Goal: Ask a question: Seek information or help from site administrators or community

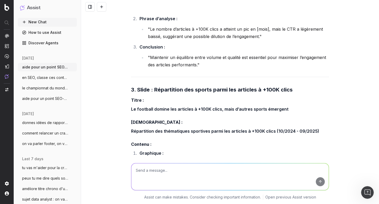
scroll to position [18225, 0]
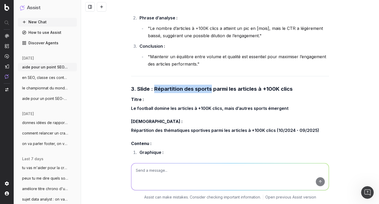
drag, startPoint x: 153, startPoint y: 53, endPoint x: 209, endPoint y: 53, distance: 56.0
click at [209, 86] on strong "3. Slide : Répartition des sports parmi les articles à +100K clics" at bounding box center [211, 89] width 161 height 6
copy strong "Répartition des sports"
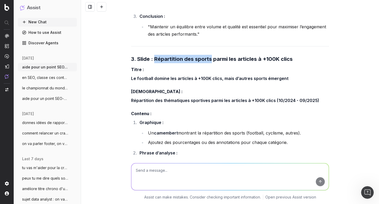
scroll to position [18258, 0]
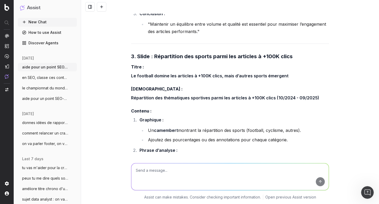
drag, startPoint x: 148, startPoint y: 126, endPoint x: 198, endPoint y: 124, distance: 50.0
click at [198, 157] on li ""Le football représente X% des articles à +100K clics, suivi par le cyclisme av…" at bounding box center [237, 164] width 182 height 15
copy li "Le football représente X%"
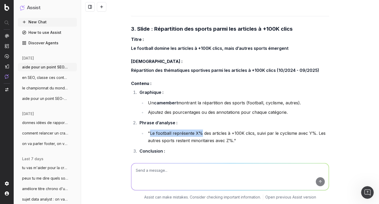
scroll to position [18289, 0]
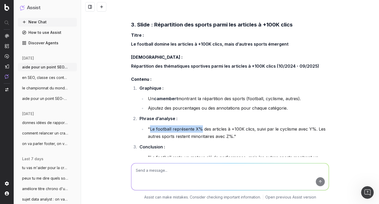
click at [44, 169] on span "tu vas m'aider pour la création de [PERSON_NAME]" at bounding box center [45, 168] width 46 height 5
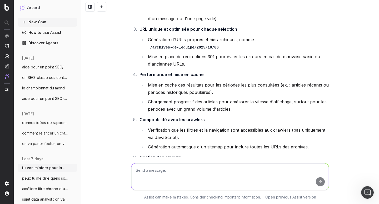
scroll to position [4710, 0]
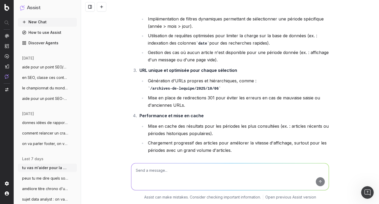
click at [46, 96] on button "aide pour un point SEO-date, je vais te" at bounding box center [47, 99] width 59 height 8
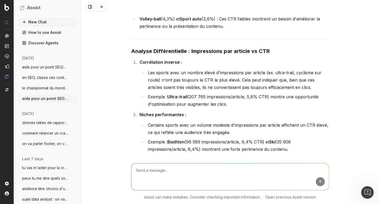
scroll to position [997, 0]
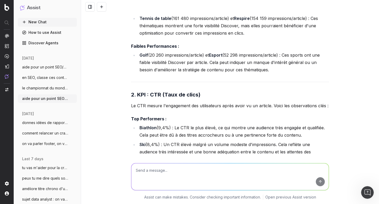
click at [48, 70] on button "aide pour un point SEO/Data, on va trait" at bounding box center [47, 67] width 59 height 8
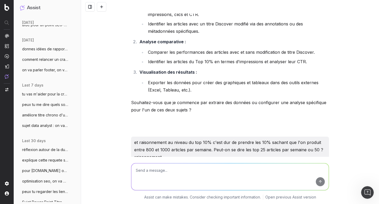
scroll to position [78, 0]
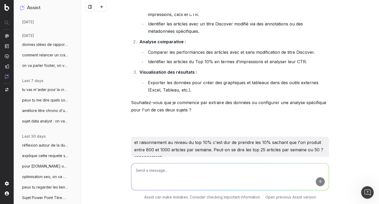
click at [42, 121] on span "sujet data analyst : on va faire un rap" at bounding box center [45, 121] width 46 height 5
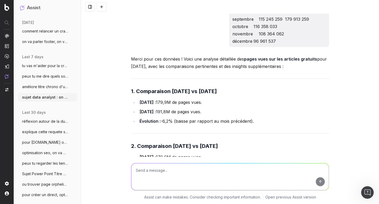
scroll to position [109, 0]
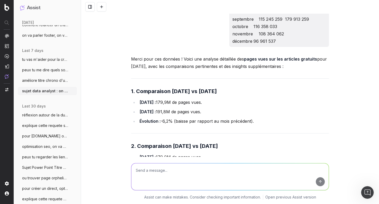
click at [40, 116] on span "réflexion autour de la durée de durée de" at bounding box center [45, 115] width 46 height 5
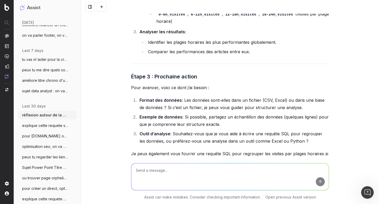
click at [43, 124] on span "explique cette requete sql : with bloc_" at bounding box center [45, 125] width 46 height 5
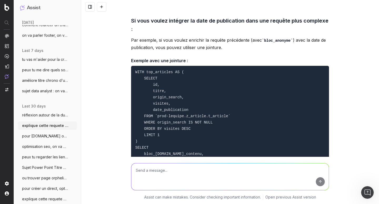
click at [40, 135] on span "pour [DOMAIN_NAME] on va parler de données" at bounding box center [45, 136] width 46 height 5
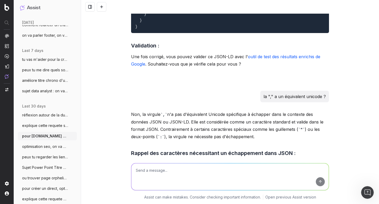
scroll to position [120, 0]
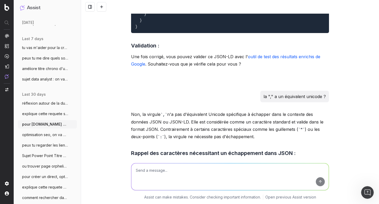
click at [40, 135] on span "optimisation seo, on va mettre des métad" at bounding box center [45, 134] width 46 height 5
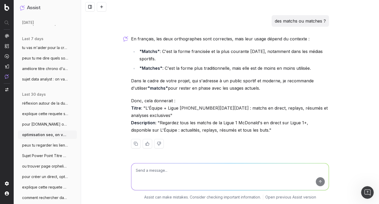
scroll to position [545, 0]
click at [40, 144] on span "peux tu regarder les liens entrants, sor" at bounding box center [45, 145] width 46 height 5
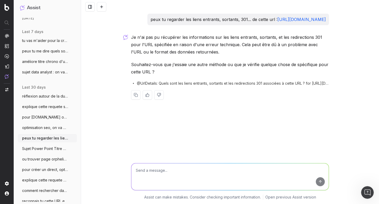
scroll to position [129, 0]
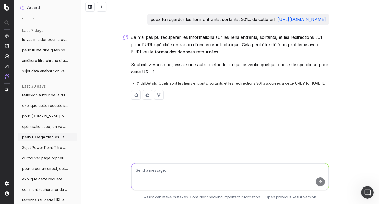
click at [40, 145] on button "Sujet Power Point Titre Discover Aide-mo" at bounding box center [47, 148] width 59 height 8
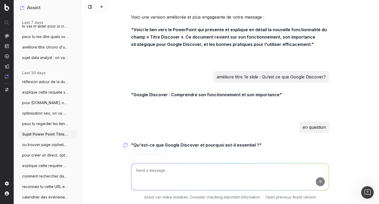
scroll to position [2058, 0]
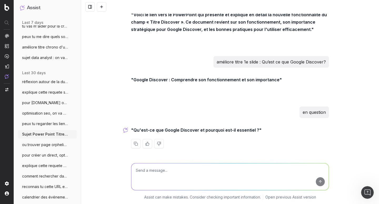
click at [151, 175] on textarea at bounding box center [229, 177] width 197 height 27
click at [200, 170] on textarea "notre base va nous servir pour un nouveau sujet, ok" at bounding box center [229, 177] width 197 height 27
click at [202, 172] on textarea "notre base va nous servir pour un sujet, ok" at bounding box center [229, 177] width 197 height 27
click at [232, 171] on textarea "notre base va nous servir pour un sujet parallèle, ok" at bounding box center [229, 177] width 197 height 27
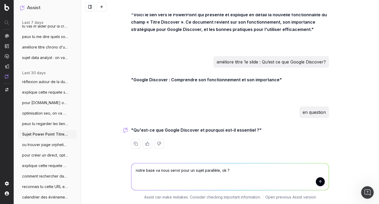
click at [134, 171] on textarea "notre base va nous servir pour un sujet parallèle, ok ?" at bounding box center [229, 177] width 197 height 27
type textarea "on va continuer, notre base va nous servir pour un sujet parallèle, ok ?"
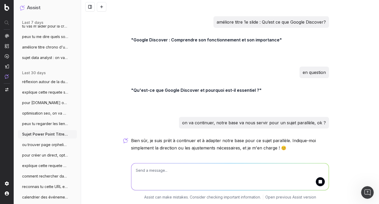
scroll to position [2116, 0]
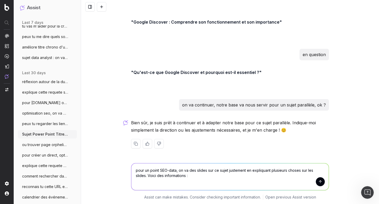
paste textarea "Lo ipsum dolor Sitametc, adi 4203 elitsedd eiusmod tempo in 54/65 ut la 48/04, …"
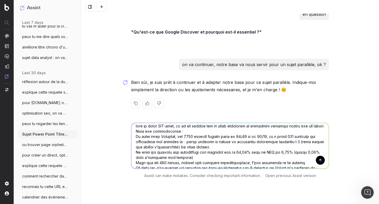
scroll to position [0, 0]
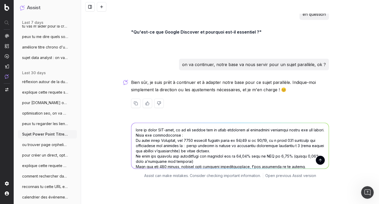
click at [146, 136] on textarea at bounding box center [229, 146] width 197 height 46
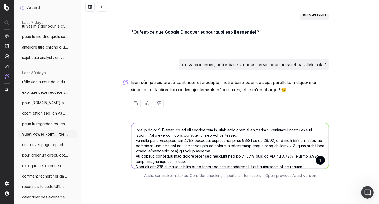
paste textarea "Parler rapidement du contexte et pourquoi on ne peut pas en tirer de conclusion…"
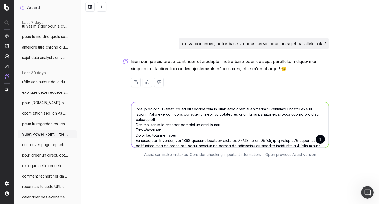
scroll to position [2177, 0]
click at [173, 135] on textarea at bounding box center [229, 125] width 197 height 46
click at [199, 134] on textarea at bounding box center [229, 125] width 197 height 46
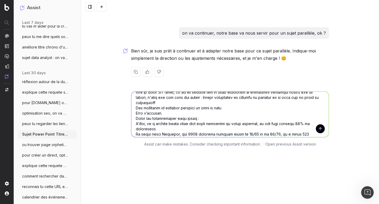
scroll to position [2188, 0]
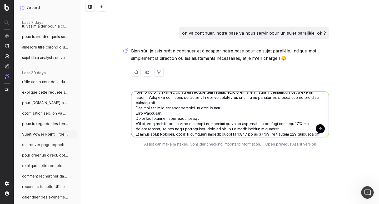
click at [181, 113] on textarea at bounding box center [229, 115] width 197 height 46
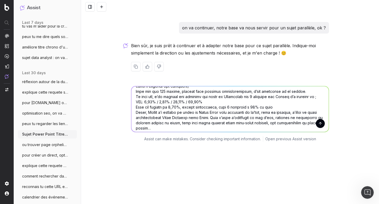
scroll to position [75, 0]
click at [270, 107] on textarea at bounding box center [229, 109] width 197 height 46
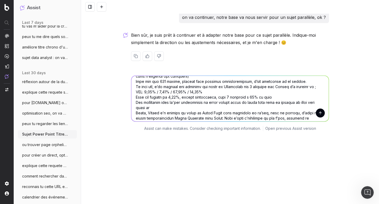
scroll to position [2203, 0]
drag, startPoint x: 272, startPoint y: 107, endPoint x: 125, endPoint y: 103, distance: 146.7
click at [125, 103] on div "Assist can make mistakes. Consider checking important information. Open previou…" at bounding box center [230, 102] width 298 height 66
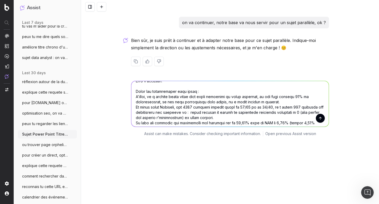
scroll to position [26, 0]
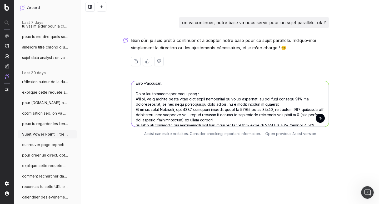
click at [270, 105] on textarea at bounding box center [229, 104] width 197 height 46
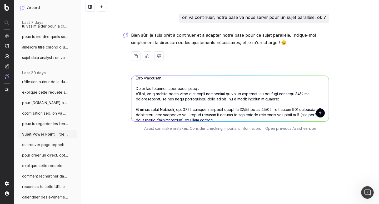
paste textarea "Nos hypothèses sont qu'ils remplissent le titre chrono avant le titre long pour…"
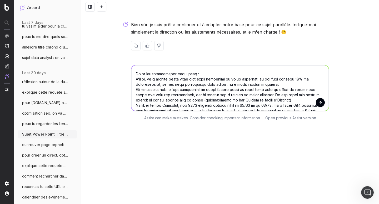
scroll to position [31, 0]
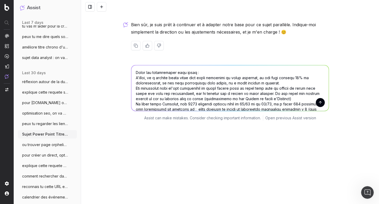
drag, startPoint x: 134, startPoint y: 104, endPoint x: 172, endPoint y: 105, distance: 38.6
click at [172, 105] on textarea at bounding box center [229, 88] width 197 height 46
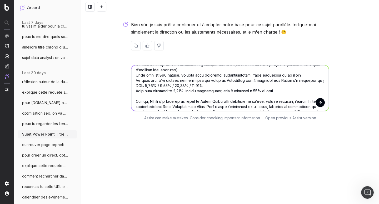
scroll to position [100, 0]
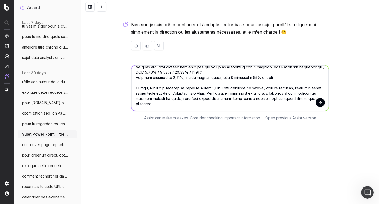
drag, startPoint x: 134, startPoint y: 88, endPoint x: 203, endPoint y: 108, distance: 72.0
click at [203, 108] on textarea at bounding box center [229, 88] width 197 height 46
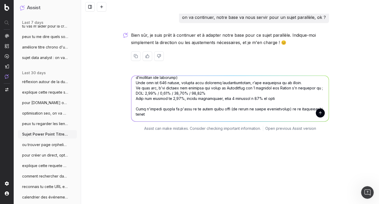
scroll to position [2203, 0]
type textarea "lore ip dolor SIT-amet, co ad eli seddoe tem in utlab etdolorem al enimadmini v…"
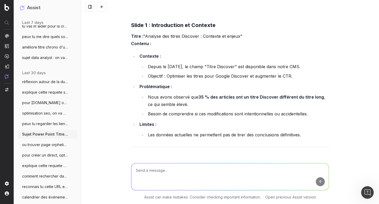
scroll to position [2479, 0]
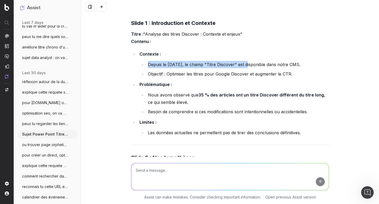
drag, startPoint x: 147, startPoint y: 69, endPoint x: 245, endPoint y: 70, distance: 98.6
click at [245, 68] on li "Depuis le [DATE], le champ "Titre Discover" est disponible dans notre CMS." at bounding box center [237, 64] width 182 height 7
drag, startPoint x: 275, startPoint y: 71, endPoint x: 146, endPoint y: 69, distance: 128.6
click at [146, 68] on li "Depuis le [DATE], le champ "Titre Discover" est disponible dans notre CMS." at bounding box center [237, 64] width 182 height 7
copy li "Depuis le [DATE], le champ "Titre Discover" est disponible"
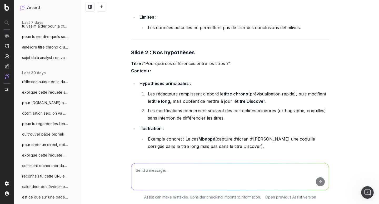
scroll to position [2586, 0]
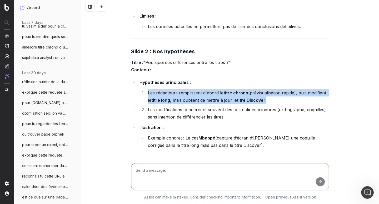
drag, startPoint x: 269, startPoint y: 106, endPoint x: 141, endPoint y: 99, distance: 128.2
click at [146, 99] on li "Les rédacteurs remplissent d'abord le titre chrono (prévisualisation rapide), p…" at bounding box center [237, 96] width 182 height 15
copy li "Les rédacteurs remplissent d'abord le titre chrono (prévisualisation rapide), p…"
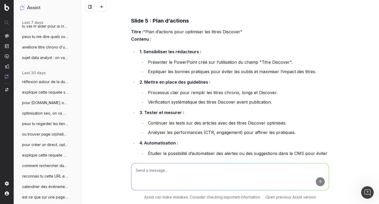
scroll to position [2997, 0]
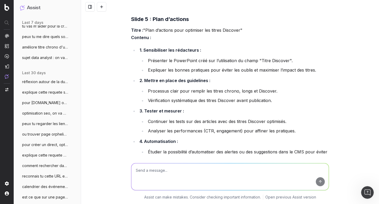
click at [178, 173] on textarea at bounding box center [229, 177] width 197 height 27
paste textarea "1e étude​ Titre long ≠ titre discover​ 35% de changement de titre​ 2e étude​ Is…"
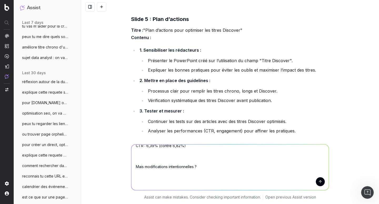
scroll to position [0, 0]
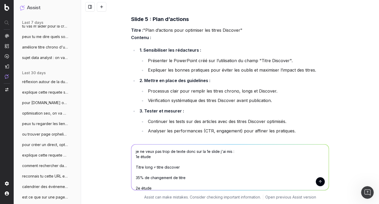
click at [231, 152] on textarea "je ne veux pas trop de texte donc sur la 1e slide j'ai mis : 1e étude​ Titre lo…" at bounding box center [229, 168] width 197 height 46
click at [259, 153] on textarea "je ne veux pas trop de texte donc sur la 1e slide j'ai mis 2 encadrés : 1e étud…" at bounding box center [229, 168] width 197 height 46
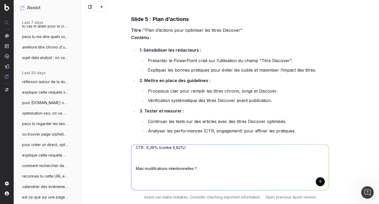
scroll to position [84, 0]
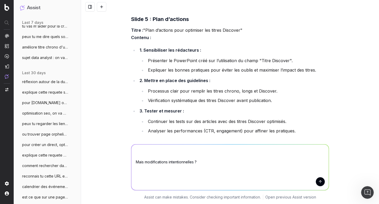
click at [198, 171] on textarea "je ne veux pas trop de texte donc sur la 1e slide j'ai mis 2 encadrés : LE PREM…" at bounding box center [229, 168] width 197 height 46
paste textarea "Hypothèse​ Les rédacteurs remplissent d'abord le titre chrono (pour la preview)…"
type textarea "je ne veux pas trop de texte donc sur la 1e slide j'ai mis 2 encadrés : LE PREM…"
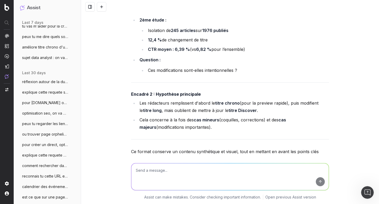
scroll to position [3643, 0]
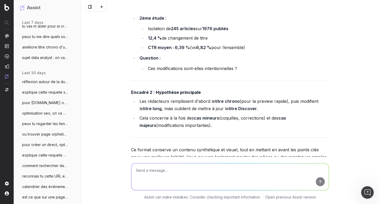
drag, startPoint x: 255, startPoint y: 114, endPoint x: 135, endPoint y: 110, distance: 120.2
click at [135, 110] on ul "Les rédacteurs remplissent d'abord le titre chrono (pour la preview rapide), pu…" at bounding box center [230, 114] width 198 height 32
copy li "Les rédacteurs remplissent d'abord le titre chrono (pour la preview rapide), pu…"
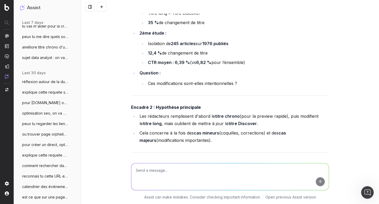
scroll to position [3629, 0]
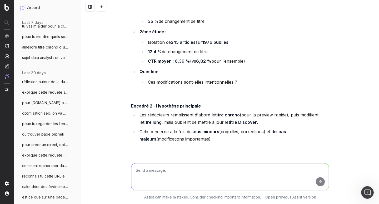
click at [178, 177] on textarea at bounding box center [229, 177] width 197 height 27
type textarea "puis ajoutent le titre long"
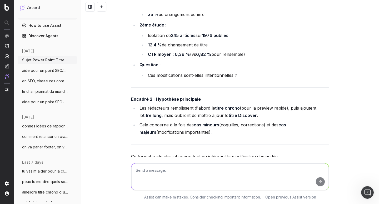
scroll to position [6, 0]
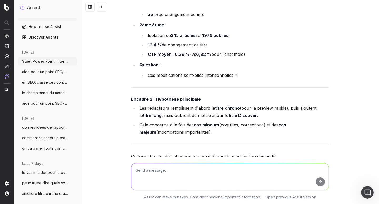
click at [40, 61] on span "Sujet Power Point Titre Discover Aide-mo" at bounding box center [45, 61] width 46 height 5
click at [40, 75] on button "aide pour un point SEO/Data, on va trait" at bounding box center [47, 72] width 59 height 8
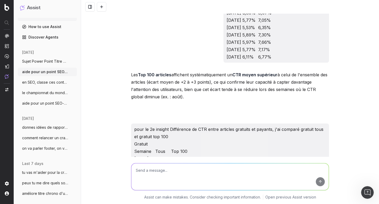
scroll to position [7495, 0]
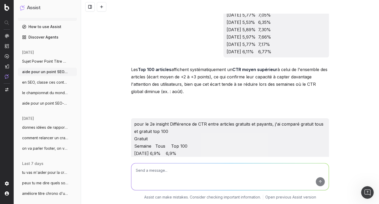
click at [39, 147] on span "on va parler footer, on va faire une vra" at bounding box center [45, 148] width 46 height 5
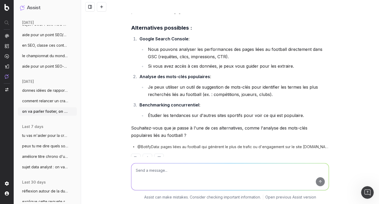
scroll to position [62, 0]
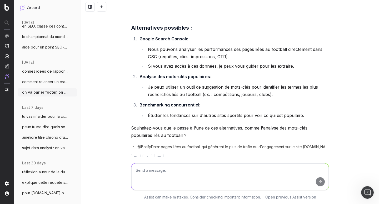
click at [39, 121] on ul "tu vas m'aider pour la création de ticke More peux tu me dire quels sont les fi…" at bounding box center [47, 132] width 59 height 40
click at [39, 119] on span "tu vas m'aider pour la création de [PERSON_NAME]" at bounding box center [45, 116] width 46 height 5
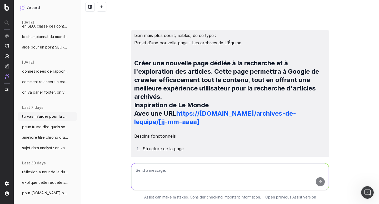
scroll to position [4019, 0]
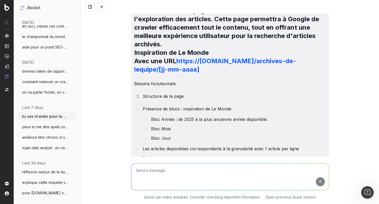
click at [47, 149] on span "sujet data analyst : on va faire un rap" at bounding box center [45, 148] width 46 height 5
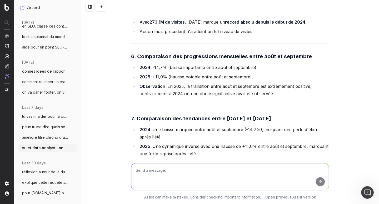
scroll to position [4034, 0]
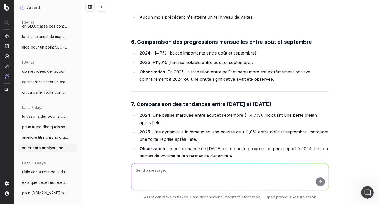
click at [42, 120] on button "tu vas m'aider pour la création de [PERSON_NAME]" at bounding box center [47, 116] width 59 height 8
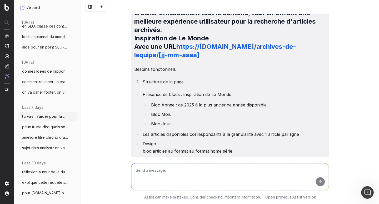
click at [168, 174] on textarea at bounding box center [229, 177] width 197 height 27
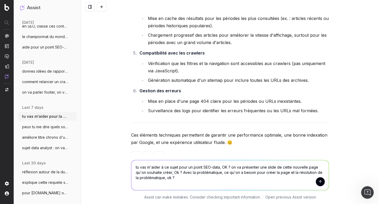
scroll to position [4821, 0]
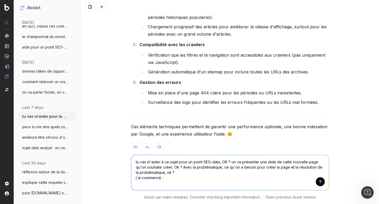
paste textarea "UX​ Sections : Année / Mois / Jour​ Bloc articles au format "home série"​ Acces…"
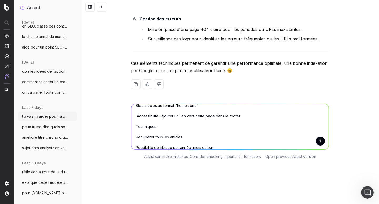
scroll to position [0, 0]
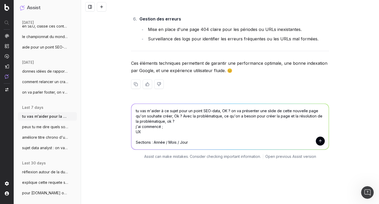
click at [206, 131] on textarea "tu vas m'aider à ce sujet pour un point SEO-data, OK ? on va présenter une slid…" at bounding box center [229, 127] width 197 height 46
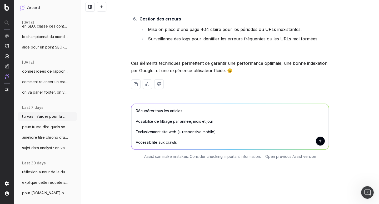
click at [197, 132] on textarea "tu vas m'aider à ce sujet pour un point SEO-data, OK ? on va présenter une slid…" at bounding box center [229, 127] width 197 height 46
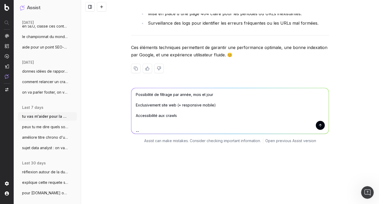
scroll to position [90, 0]
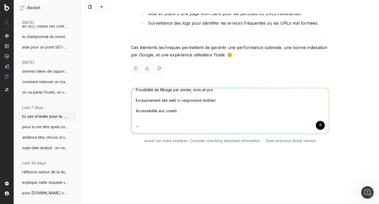
paste textarea "Problématique : nos contenus se perdent -> page orpheline quand la page est à p…"
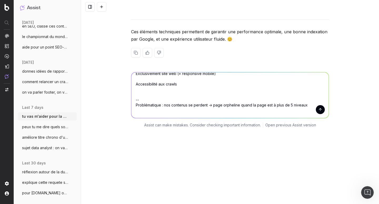
paste textarea "Permettre de crawler tous nos contenus​ ​"
type textarea "tu vas m'aider à ce sujet pour un point SEO-data, OK ? on va présenter une slid…"
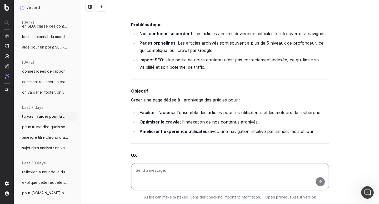
scroll to position [5227, 0]
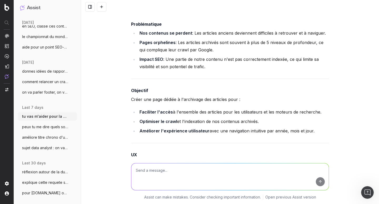
drag, startPoint x: 138, startPoint y: 100, endPoint x: 318, endPoint y: 98, distance: 180.1
click at [318, 109] on li "Faciliter l'accès à l'ensemble des articles pour les utilisateurs et les moteur…" at bounding box center [233, 112] width 191 height 7
copy li "Faciliter l'accès à l'ensemble des articles pour les utilisateurs et les moteur…"
click at [145, 119] on strong "Optimiser le crawl" at bounding box center [158, 121] width 38 height 5
drag, startPoint x: 138, startPoint y: 109, endPoint x: 237, endPoint y: 110, distance: 98.6
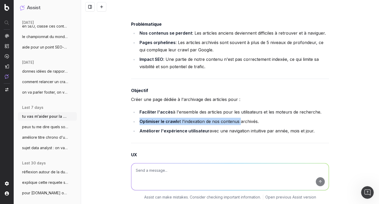
click at [237, 118] on li "Optimiser le crawl et l'indexation de nos contenus archivés." at bounding box center [233, 121] width 191 height 7
copy li "Optimiser le crawl et l'indexation de nos contenus"
click at [156, 129] on strong "Améliorer l'expérience utilisateur" at bounding box center [174, 131] width 70 height 5
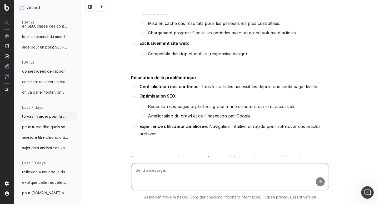
scroll to position [5558, 0]
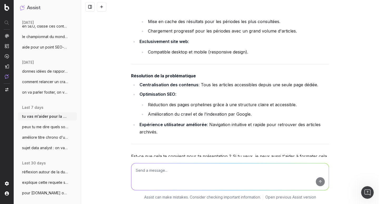
click at [192, 170] on textarea at bounding box center [229, 177] width 197 height 27
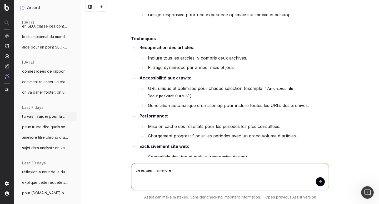
scroll to position [5450, 0]
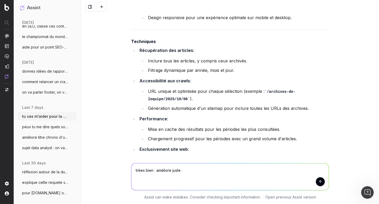
paste textarea "Techniques : Récupérer tous les articles | Filtrer par année, mois et jour | Si…"
drag, startPoint x: 182, startPoint y: 170, endPoint x: 144, endPoint y: 177, distance: 39.2
click at [144, 177] on textarea "trèes bien : améliore juste : Techniques : Récupérer tous les articles | Filtre…" at bounding box center [229, 177] width 197 height 27
type textarea "trèes bien : améliore juste : Accessibilité aux crawls​"
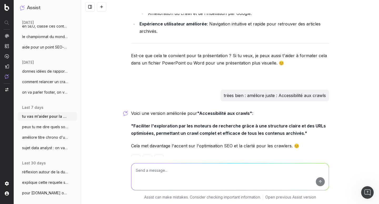
scroll to position [5662, 0]
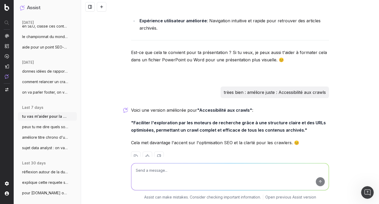
click at [151, 176] on textarea at bounding box center [229, 177] width 197 height 27
type textarea "en un groupe de mots clés"
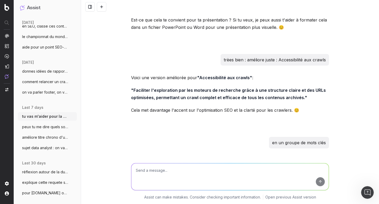
scroll to position [5713, 0]
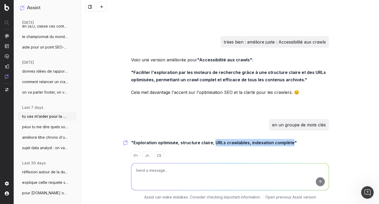
drag, startPoint x: 211, startPoint y: 129, endPoint x: 287, endPoint y: 129, distance: 76.2
click at [287, 140] on strong ""Exploration optimisée, structure claire, URLs crawlables, indexation complète"" at bounding box center [214, 142] width 166 height 5
copy strong "URLs crawlables, indexation complète"
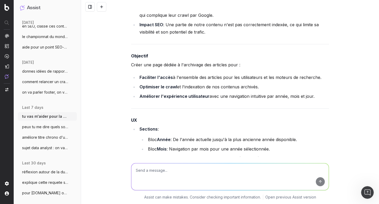
scroll to position [5262, 0]
click at [160, 173] on textarea at bounding box center [229, 177] width 197 height 27
type textarea "et en un titre pour explorer les points : 1. UX et 2. Techniques"
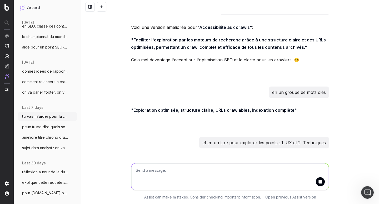
scroll to position [5763, 0]
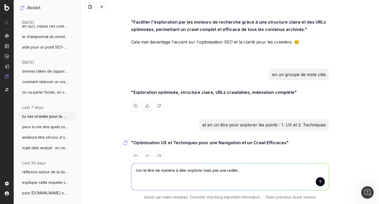
type textarea "non le titre de manière à aller explorer mais pas une redite"
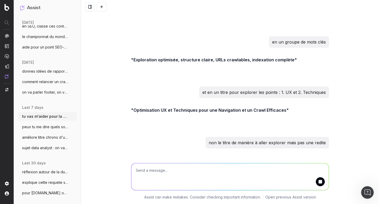
scroll to position [5814, 0]
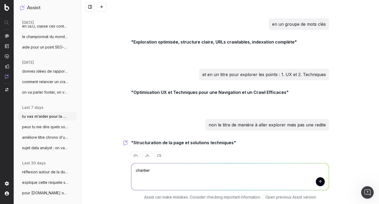
type textarea "chantier ?"
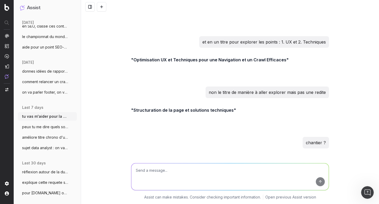
scroll to position [5864, 0]
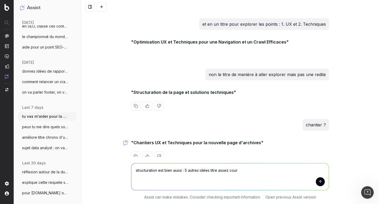
type textarea "structuration est bien aussi : 5 autres idées titre assez court"
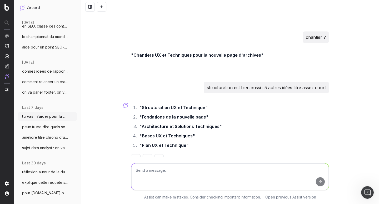
scroll to position [5954, 0]
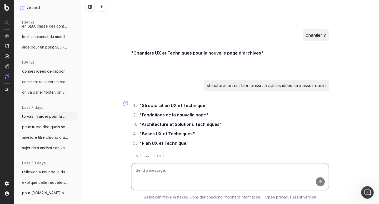
click at [167, 170] on textarea at bounding box center [229, 177] width 197 height 27
type textarea "ou en mode : pour avancer"
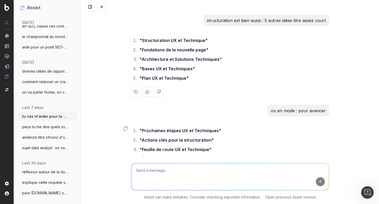
scroll to position [6022, 0]
